Goal: Task Accomplishment & Management: Manage account settings

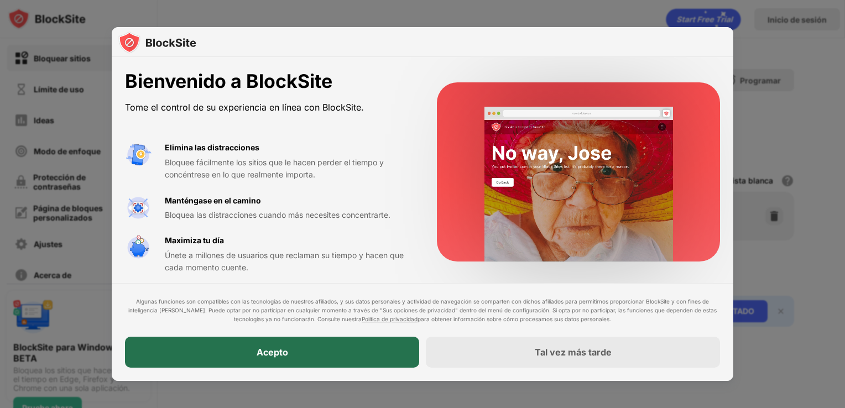
click at [228, 359] on div "Acepto" at bounding box center [272, 352] width 294 height 31
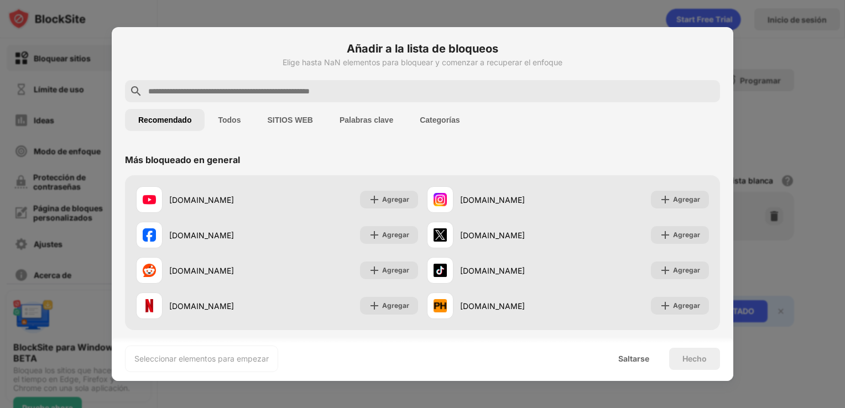
click at [239, 119] on button "Todos" at bounding box center [229, 120] width 49 height 22
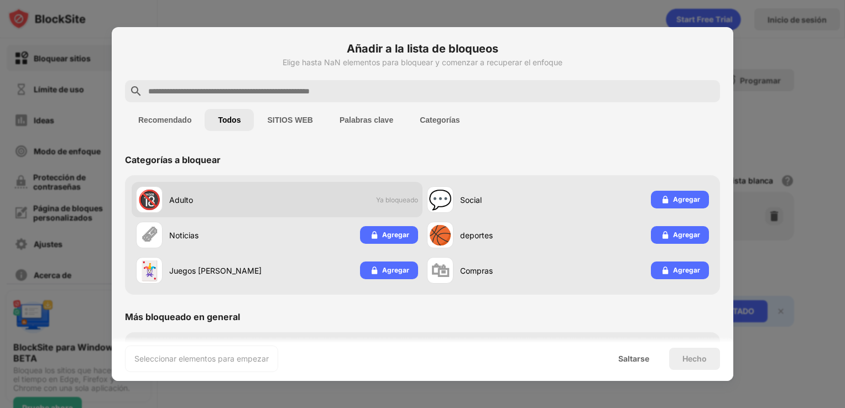
click at [358, 211] on div "🔞 Adulto Ya bloqueado" at bounding box center [277, 199] width 291 height 35
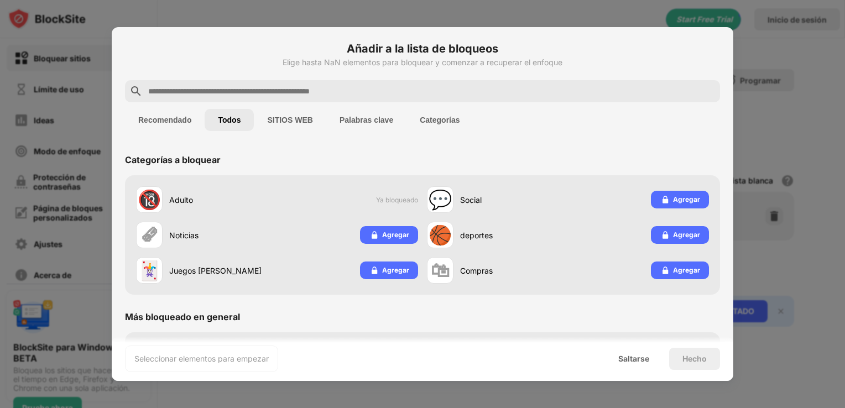
click at [287, 124] on button "SITIOS WEB" at bounding box center [290, 120] width 72 height 22
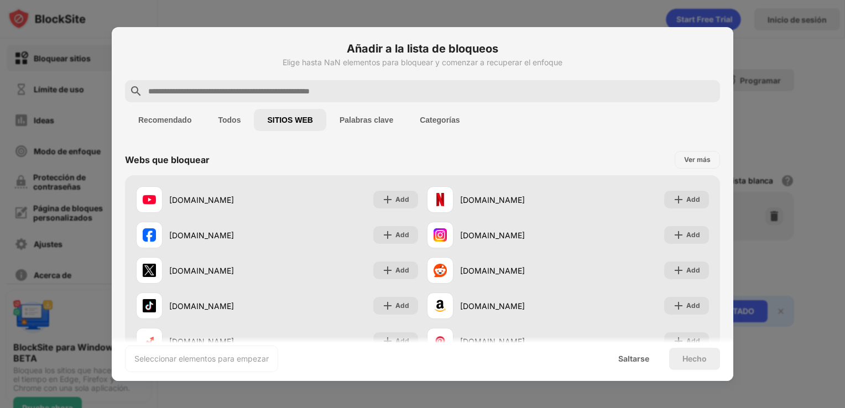
click at [351, 112] on button "Palabras clave" at bounding box center [366, 120] width 80 height 22
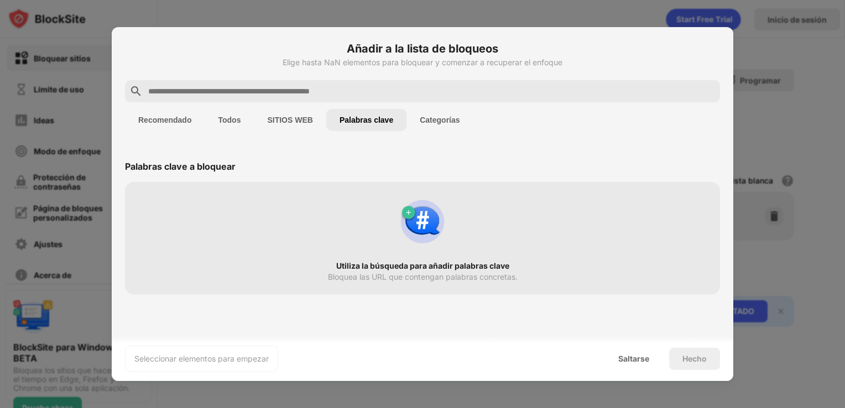
click at [437, 117] on button "Categorías" at bounding box center [439, 120] width 66 height 22
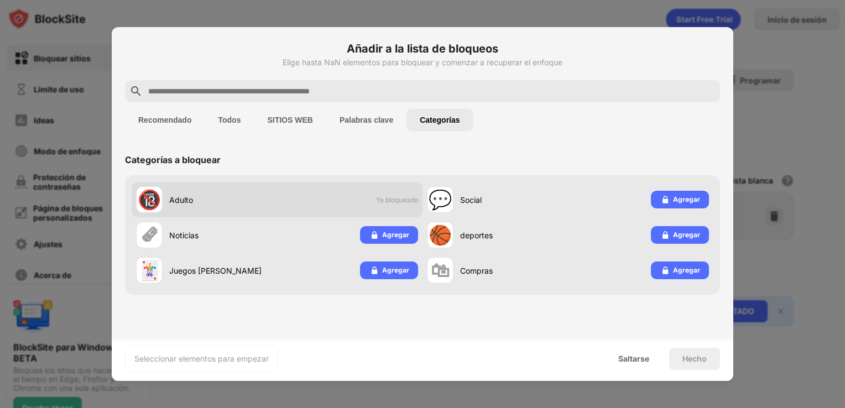
click at [341, 197] on div "🔞 Adulto Ya bloqueado" at bounding box center [277, 199] width 291 height 35
